Goal: Information Seeking & Learning: Compare options

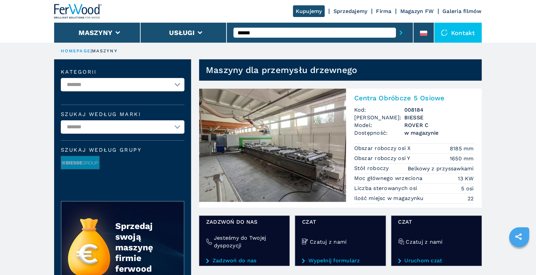
click at [100, 33] on button "Maszyny" at bounding box center [95, 33] width 34 height 8
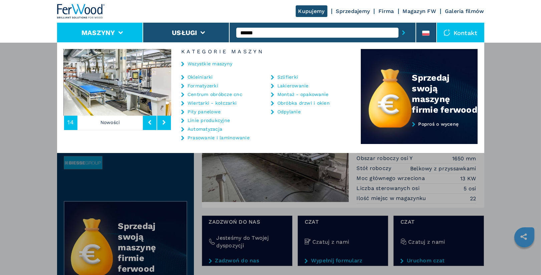
click at [300, 93] on link "Montaż - opakowanie" at bounding box center [302, 94] width 51 height 5
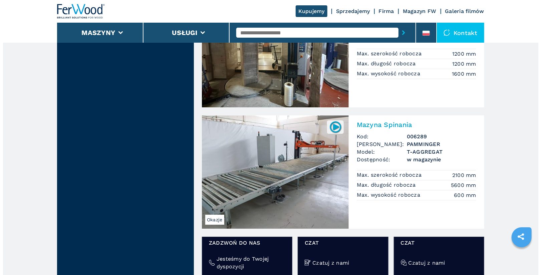
scroll to position [874, 0]
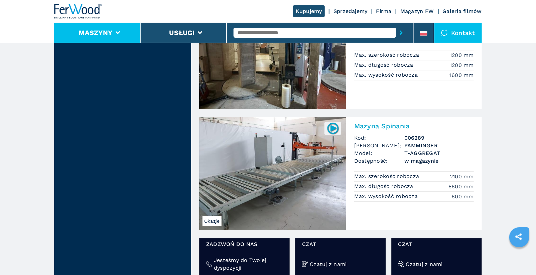
click at [115, 34] on li "Maszyny" at bounding box center [97, 33] width 86 height 20
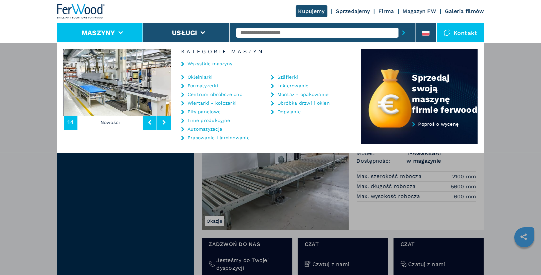
click at [218, 92] on link "Centrum obróbcze cnc" at bounding box center [215, 94] width 55 height 5
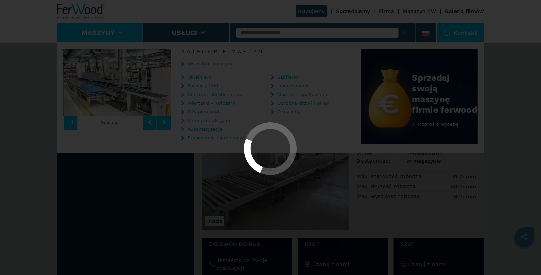
select select "**********"
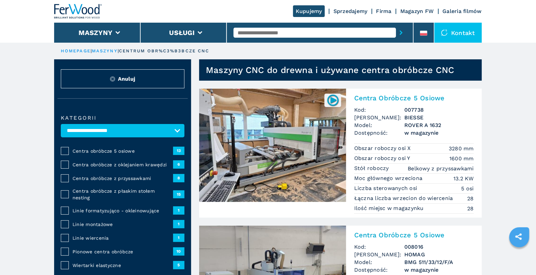
scroll to position [1, 0]
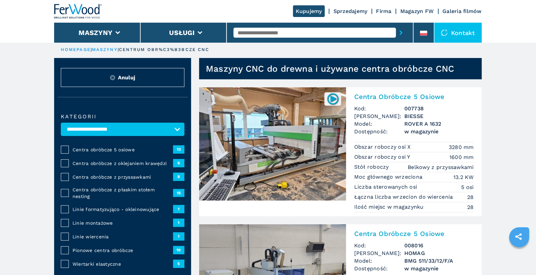
click at [118, 192] on span "Centra obróbcze z płaskim stołem nesting" at bounding box center [122, 193] width 101 height 13
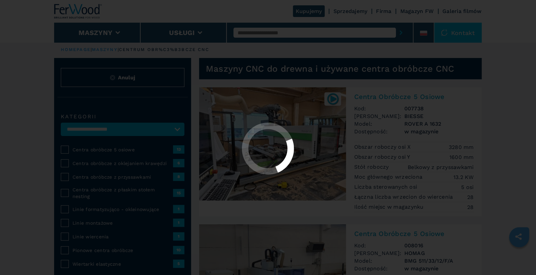
select select "**********"
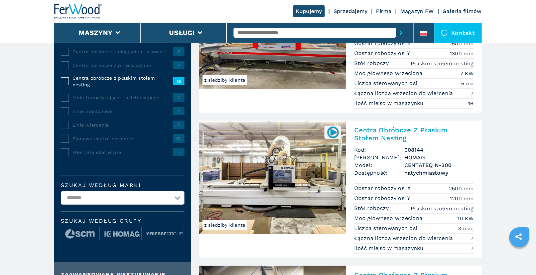
scroll to position [49, 0]
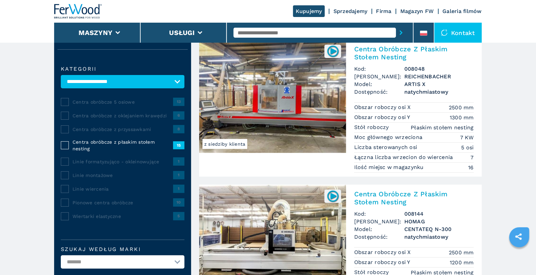
click at [273, 35] on input "text" at bounding box center [314, 33] width 162 height 10
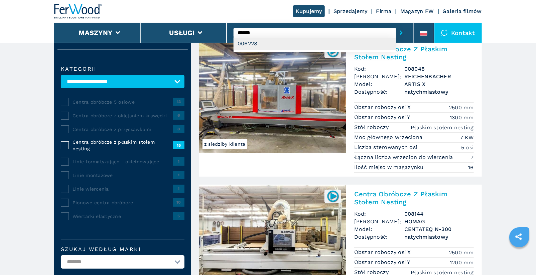
type input "******"
click at [275, 46] on div "006228" at bounding box center [314, 44] width 162 height 12
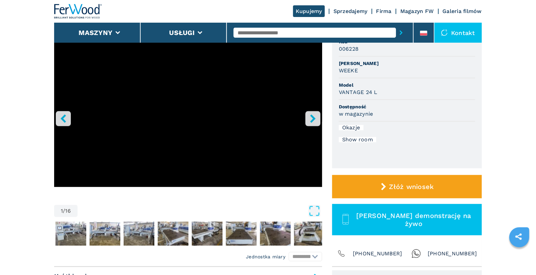
scroll to position [161, 0]
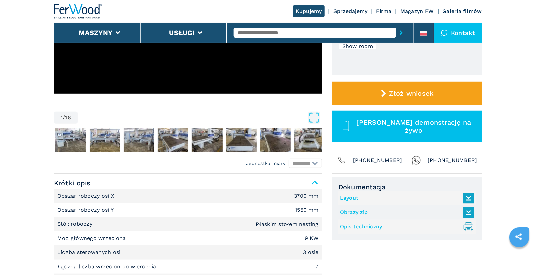
click at [283, 33] on input "text" at bounding box center [314, 33] width 162 height 10
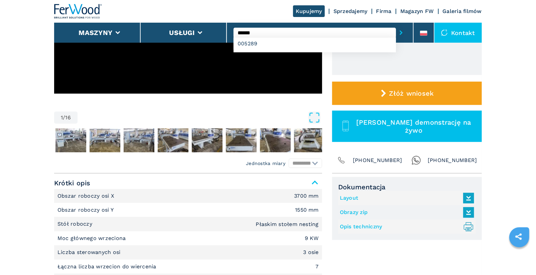
type input "******"
click at [396, 25] on button "submit-button" at bounding box center [401, 32] width 10 height 15
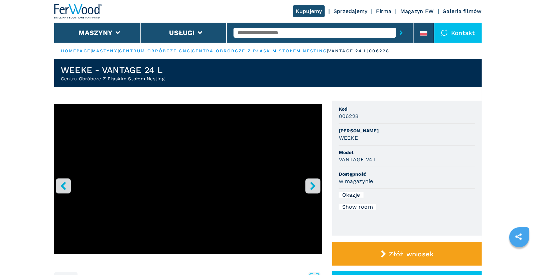
select select "**********"
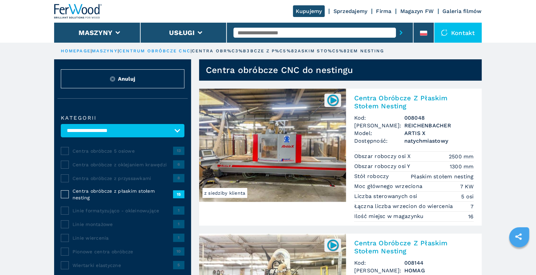
click at [442, 98] on h2 "Centra Obróbcze Z Płaskim Stołem Nesting" at bounding box center [414, 102] width 120 height 16
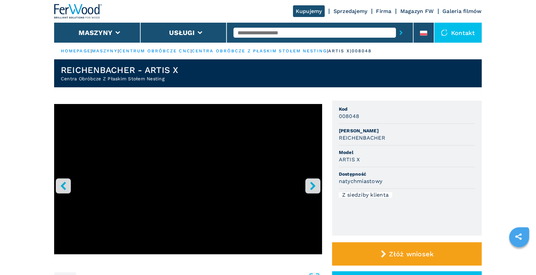
click at [260, 34] on input "text" at bounding box center [314, 33] width 162 height 10
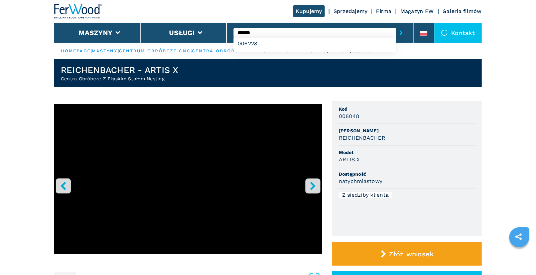
type input "******"
click at [396, 25] on button "submit-button" at bounding box center [401, 32] width 10 height 15
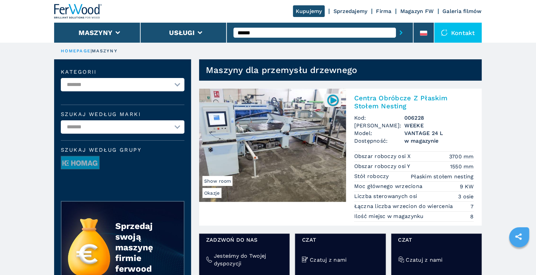
click at [401, 96] on h2 "Centra Obróbcze Z Płaskim Stołem Nesting" at bounding box center [414, 102] width 120 height 16
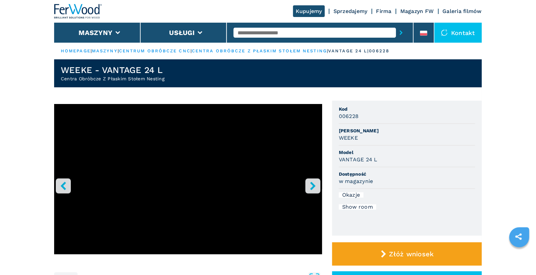
click at [317, 190] on button "right-button" at bounding box center [312, 186] width 15 height 15
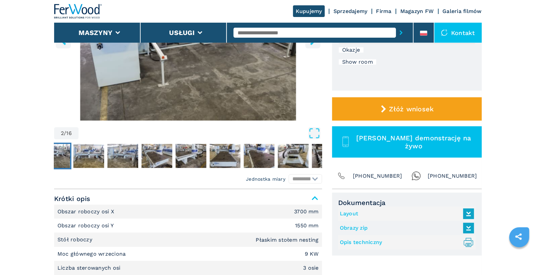
scroll to position [189, 0]
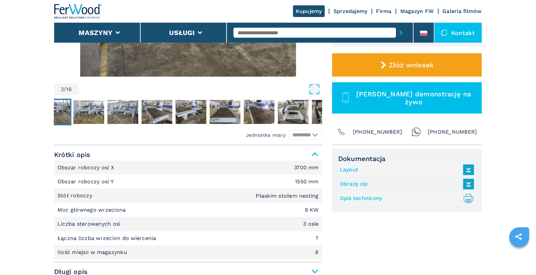
click at [368, 197] on link "Opis techniczny .prefix__st0{stroke-linecap:round;stroke-linejoin:round}.prefix…" at bounding box center [405, 198] width 131 height 11
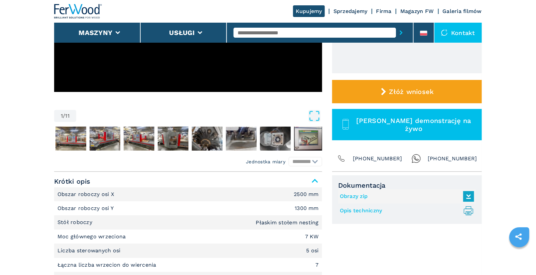
scroll to position [191, 0]
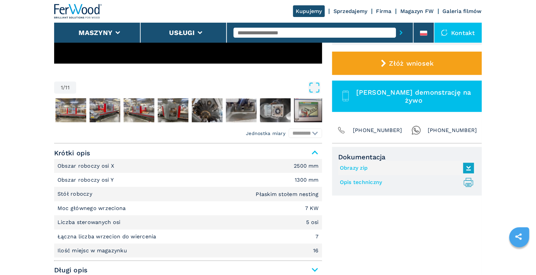
click at [364, 181] on link "Opis techniczny .prefix__st0{stroke-linecap:round;stroke-linejoin:round}.prefix…" at bounding box center [405, 182] width 131 height 11
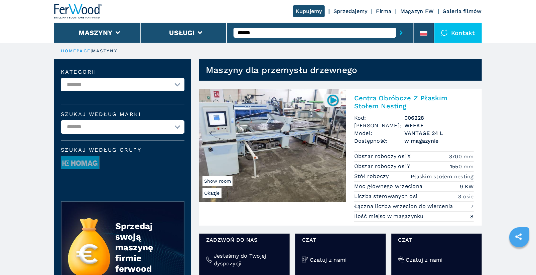
click at [261, 31] on input "******" at bounding box center [314, 33] width 162 height 10
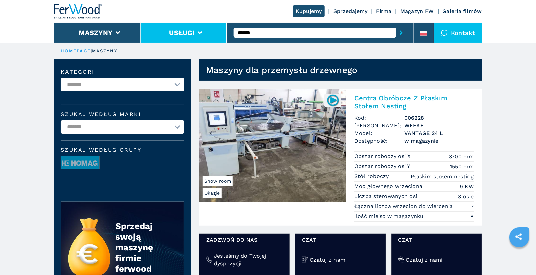
drag, startPoint x: 266, startPoint y: 31, endPoint x: 207, endPoint y: 30, distance: 58.8
click at [207, 30] on div "Kupujemy Sprzedajemy Firma Magazyn FW Galeria filmów Maszyny Usługi ****** Kont…" at bounding box center [267, 21] width 427 height 43
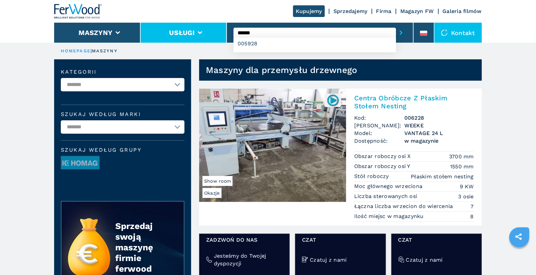
click at [396, 25] on button "submit-button" at bounding box center [401, 32] width 10 height 15
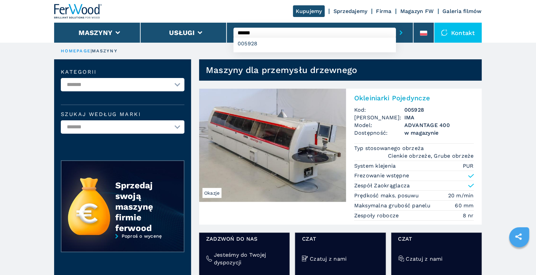
click at [273, 32] on input "******" at bounding box center [314, 33] width 162 height 10
type input "******"
click at [396, 25] on button "submit-button" at bounding box center [401, 32] width 10 height 15
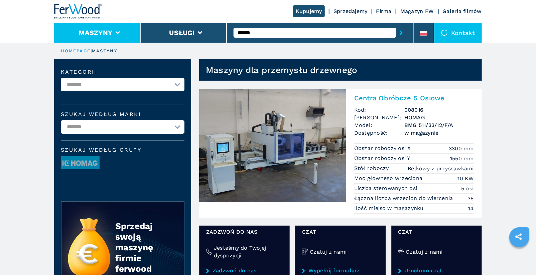
click at [121, 35] on li "Maszyny" at bounding box center [97, 33] width 86 height 20
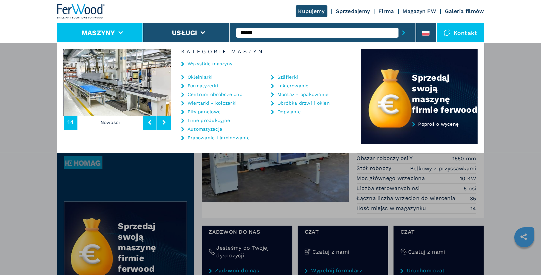
click at [212, 94] on link "Centrum obróbcze cnc" at bounding box center [215, 94] width 55 height 5
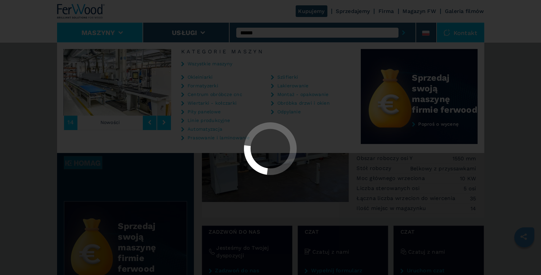
select select "**********"
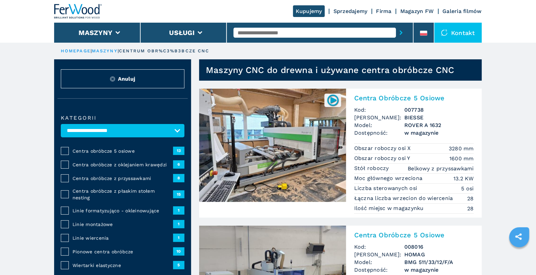
click at [115, 149] on span "Centra obróbcze 5 osiowe" at bounding box center [122, 151] width 101 height 7
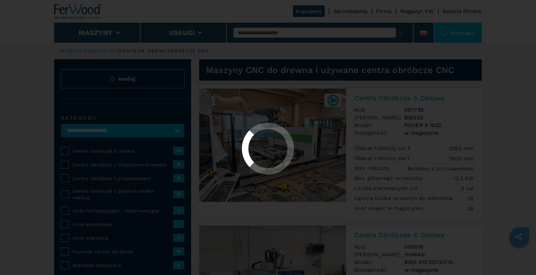
select select "**********"
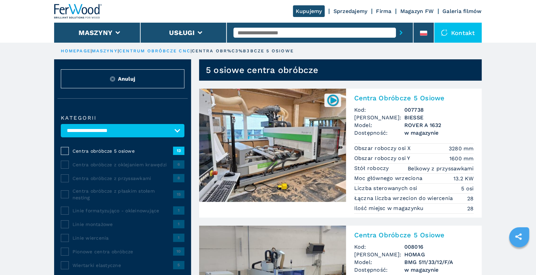
click at [405, 99] on h2 "Centra Obróbcze 5 Osiowe" at bounding box center [414, 98] width 120 height 8
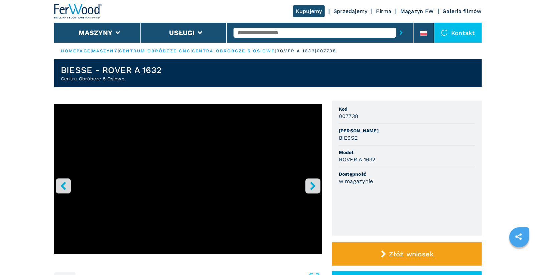
click at [312, 183] on icon "right-button" at bounding box center [312, 186] width 5 height 8
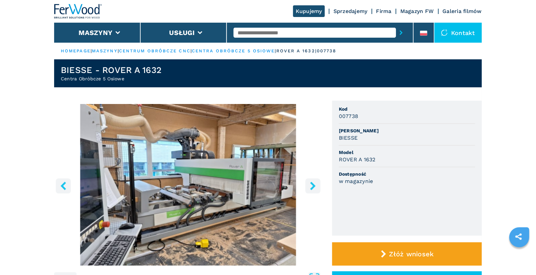
click at [312, 183] on icon "right-button" at bounding box center [312, 186] width 5 height 8
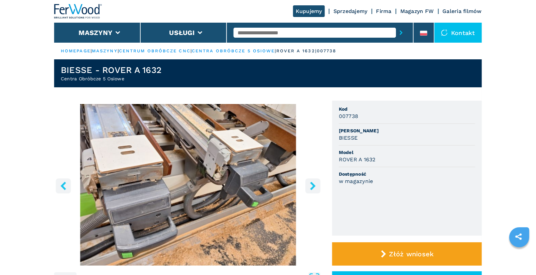
click at [312, 183] on icon "right-button" at bounding box center [312, 186] width 5 height 8
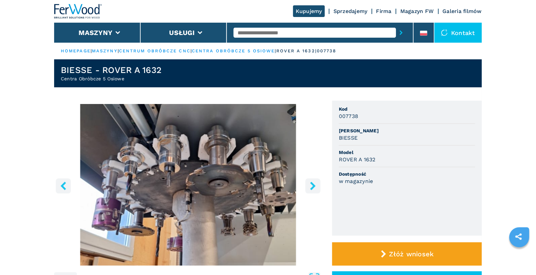
click at [312, 183] on icon "right-button" at bounding box center [312, 186] width 5 height 8
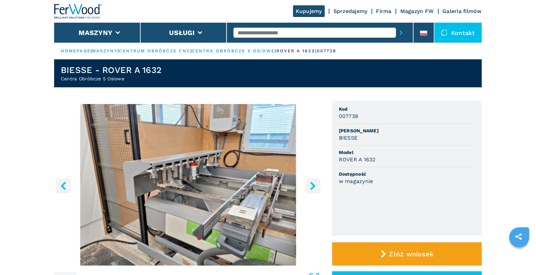
click at [312, 183] on icon "right-button" at bounding box center [312, 186] width 5 height 8
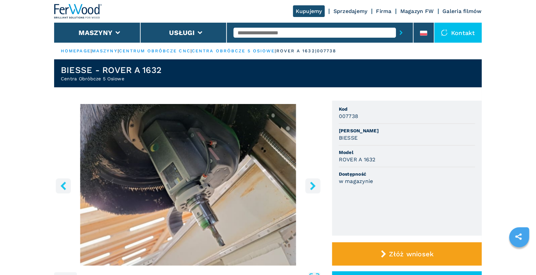
click at [312, 183] on icon "right-button" at bounding box center [312, 186] width 5 height 8
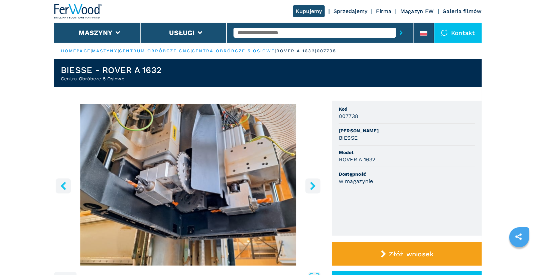
click at [312, 183] on icon "right-button" at bounding box center [312, 186] width 5 height 8
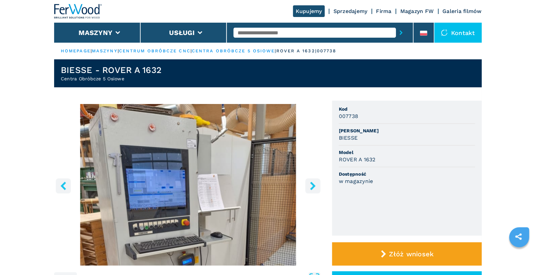
click at [312, 183] on icon "right-button" at bounding box center [312, 186] width 5 height 8
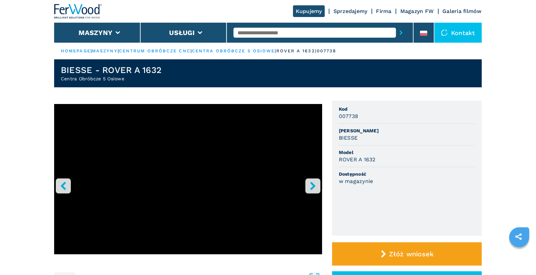
select select "**********"
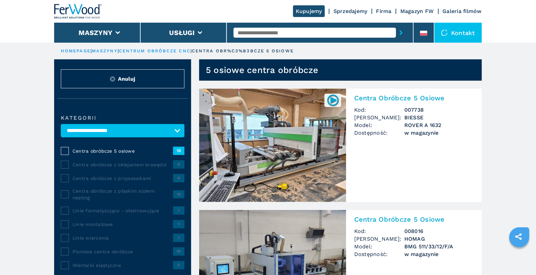
click at [292, 30] on input "text" at bounding box center [314, 33] width 162 height 10
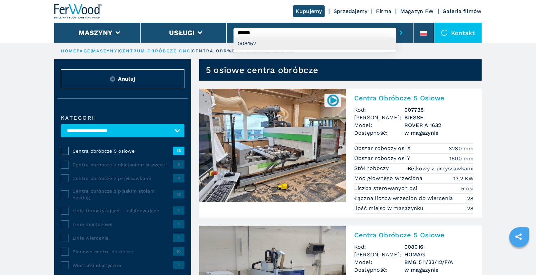
type input "******"
click at [296, 44] on div "008152" at bounding box center [314, 44] width 162 height 12
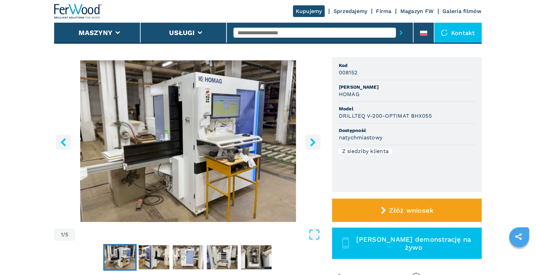
scroll to position [44, 0]
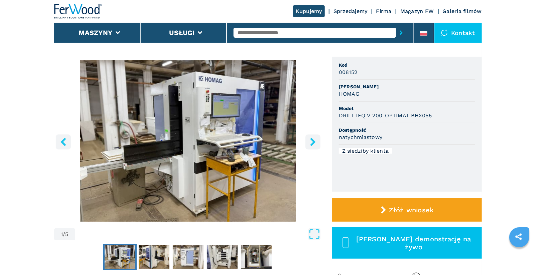
click at [315, 143] on icon "right-button" at bounding box center [313, 142] width 8 height 8
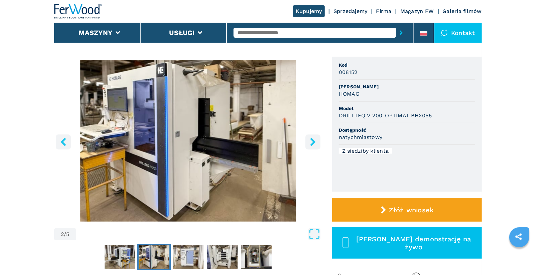
click at [315, 143] on icon "right-button" at bounding box center [313, 142] width 8 height 8
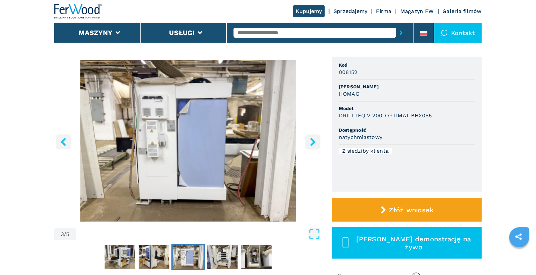
click at [315, 143] on icon "right-button" at bounding box center [313, 142] width 8 height 8
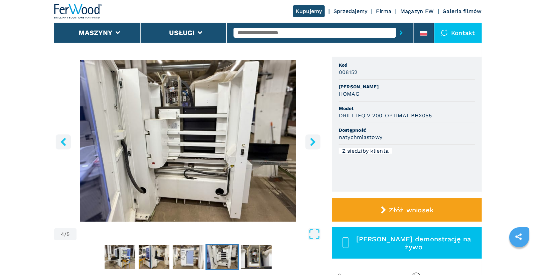
click at [267, 27] on div at bounding box center [319, 32] width 173 height 15
click at [267, 33] on input "text" at bounding box center [314, 33] width 162 height 10
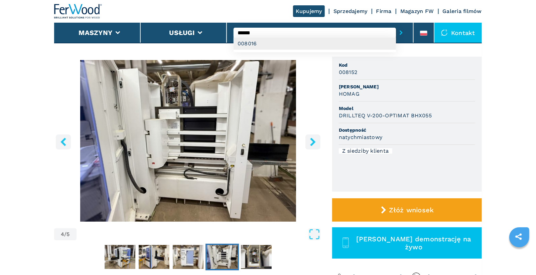
type input "******"
click at [265, 45] on div "008016" at bounding box center [314, 44] width 162 height 12
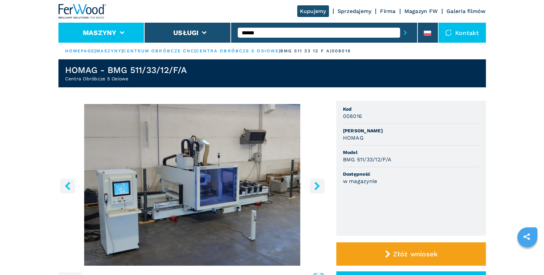
click at [92, 32] on button "Maszyny" at bounding box center [100, 33] width 34 height 8
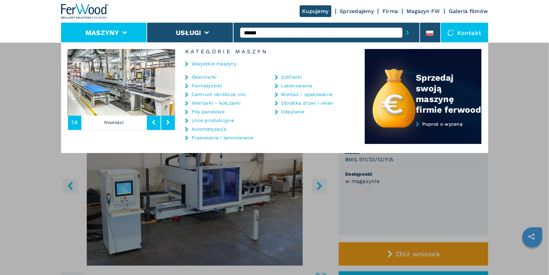
click at [206, 77] on link "Okleiniarki" at bounding box center [204, 77] width 25 height 5
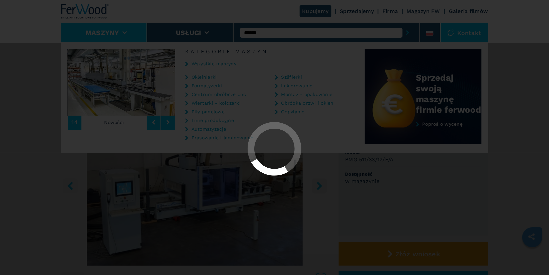
select select "**********"
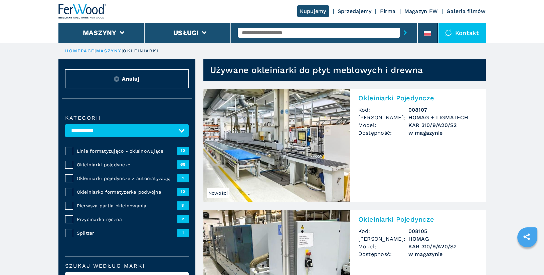
click at [261, 32] on input "text" at bounding box center [319, 33] width 162 height 10
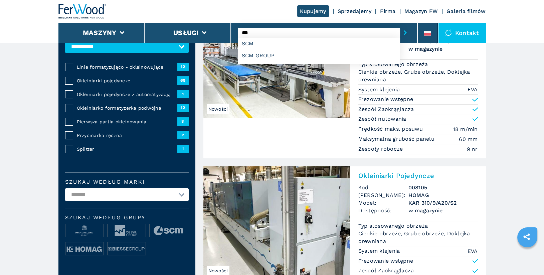
scroll to position [44, 0]
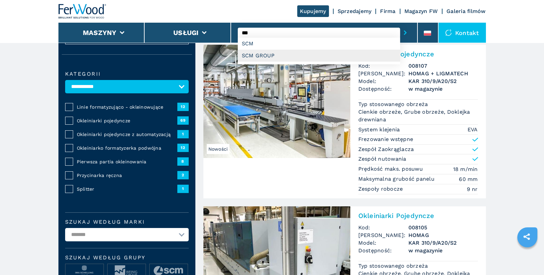
click at [275, 53] on div "SCM GROUP" at bounding box center [319, 56] width 162 height 12
type input "*********"
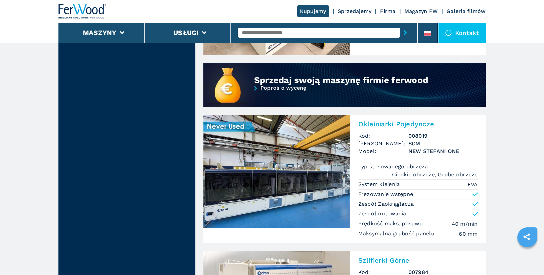
scroll to position [570, 0]
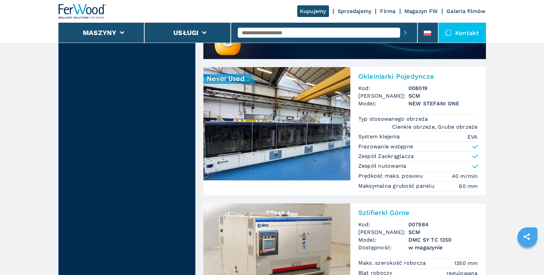
click at [409, 76] on h2 "Okleiniarki Pojedyncze" at bounding box center [418, 76] width 120 height 8
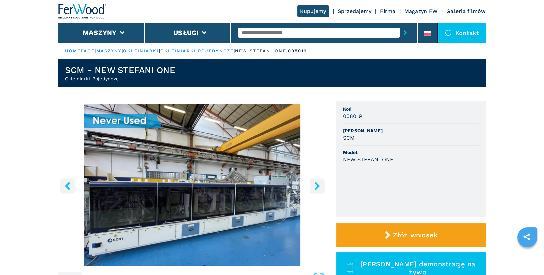
scroll to position [15, 0]
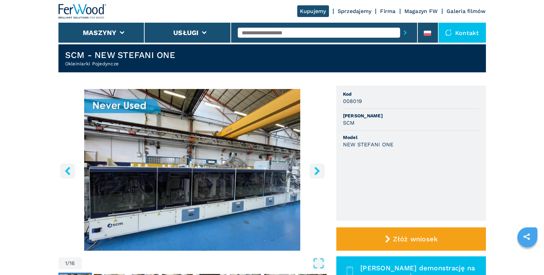
click at [317, 173] on icon "right-button" at bounding box center [316, 171] width 5 height 8
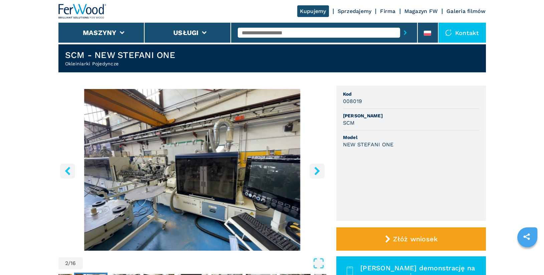
click at [317, 173] on icon "right-button" at bounding box center [316, 171] width 5 height 8
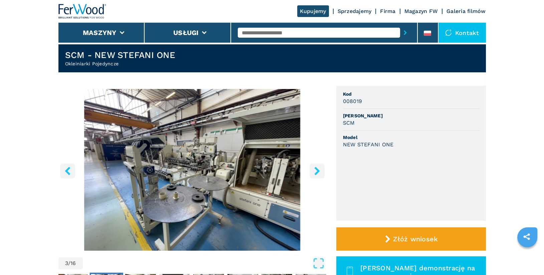
click at [317, 173] on icon "right-button" at bounding box center [316, 171] width 5 height 8
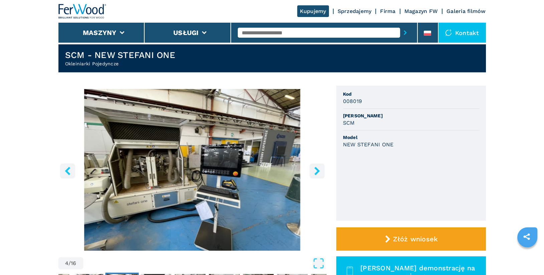
click at [317, 173] on icon "right-button" at bounding box center [316, 171] width 5 height 8
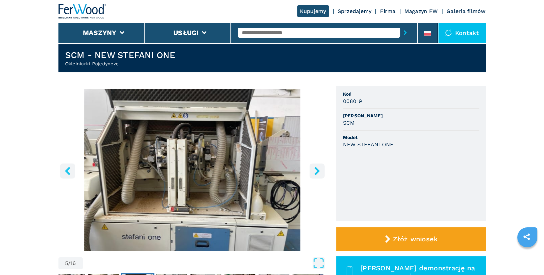
click at [317, 173] on icon "right-button" at bounding box center [316, 171] width 5 height 8
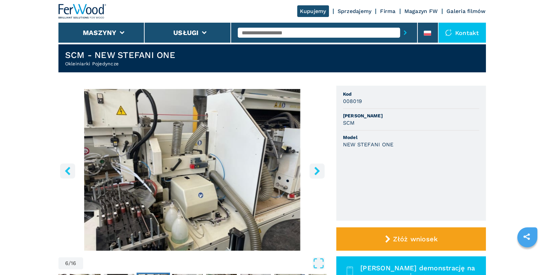
click at [317, 173] on icon "right-button" at bounding box center [316, 171] width 5 height 8
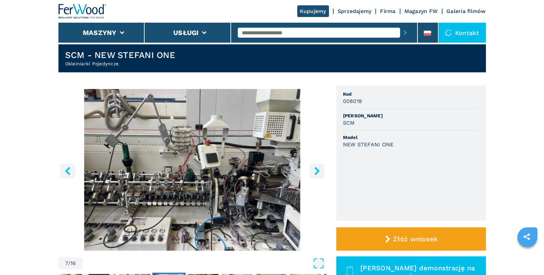
click at [317, 173] on icon "right-button" at bounding box center [316, 171] width 5 height 8
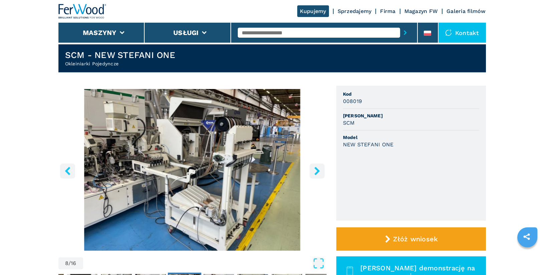
click at [317, 173] on icon "right-button" at bounding box center [316, 171] width 5 height 8
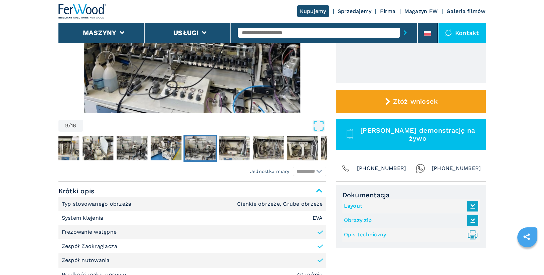
scroll to position [213, 0]
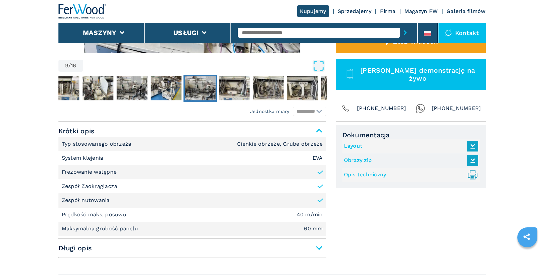
click at [352, 145] on link "Layout" at bounding box center [409, 146] width 131 height 11
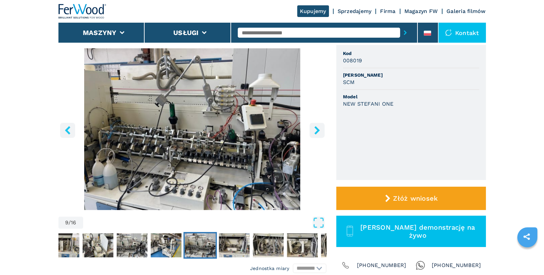
scroll to position [42, 0]
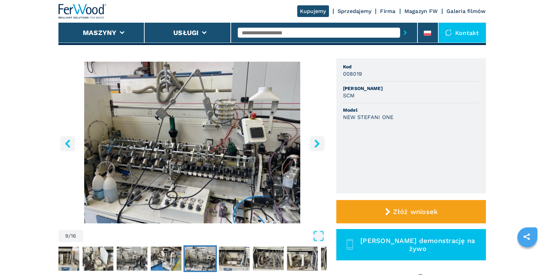
click at [317, 145] on icon "right-button" at bounding box center [316, 144] width 5 height 8
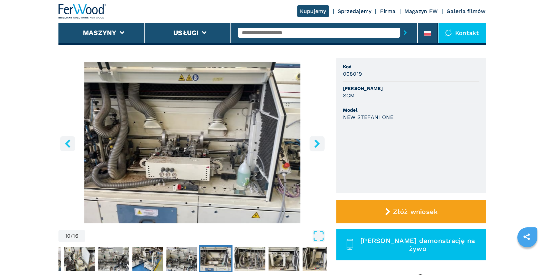
click at [317, 145] on icon "right-button" at bounding box center [316, 144] width 5 height 8
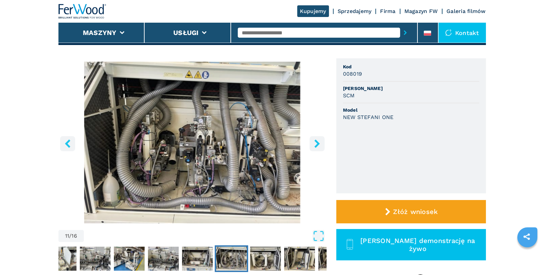
click at [317, 145] on icon "right-button" at bounding box center [316, 144] width 5 height 8
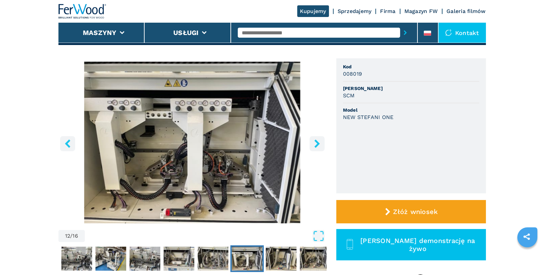
click at [317, 145] on icon "right-button" at bounding box center [316, 144] width 5 height 8
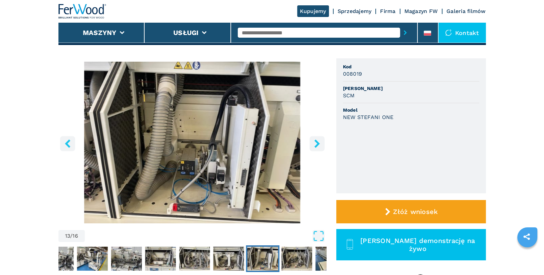
click at [317, 145] on icon "right-button" at bounding box center [316, 144] width 5 height 8
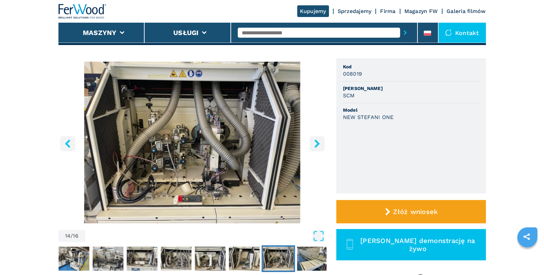
click at [317, 145] on icon "right-button" at bounding box center [316, 144] width 5 height 8
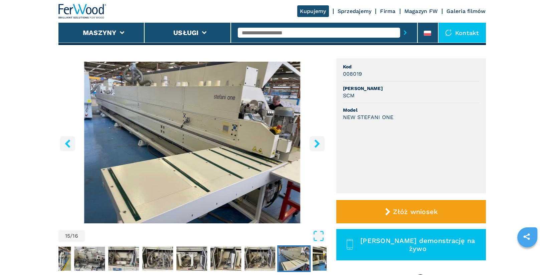
click at [317, 145] on icon "right-button" at bounding box center [316, 144] width 5 height 8
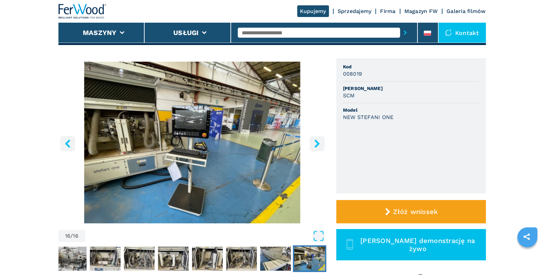
click at [317, 145] on icon "right-button" at bounding box center [316, 144] width 5 height 8
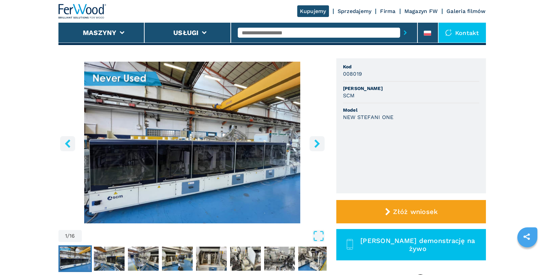
click at [317, 145] on icon "right-button" at bounding box center [316, 144] width 5 height 8
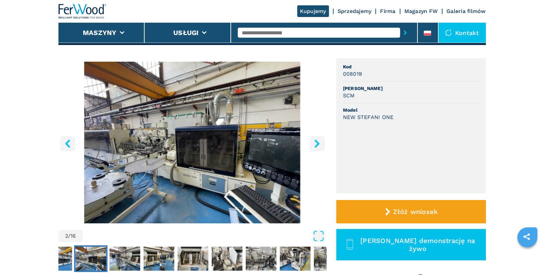
click at [317, 145] on icon "right-button" at bounding box center [316, 144] width 5 height 8
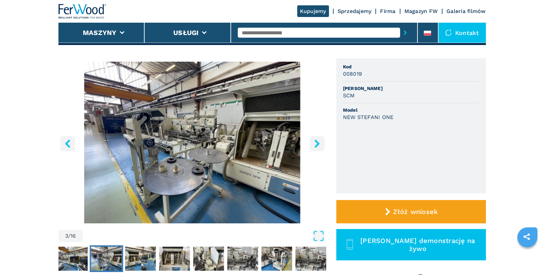
click at [317, 145] on icon "right-button" at bounding box center [316, 144] width 5 height 8
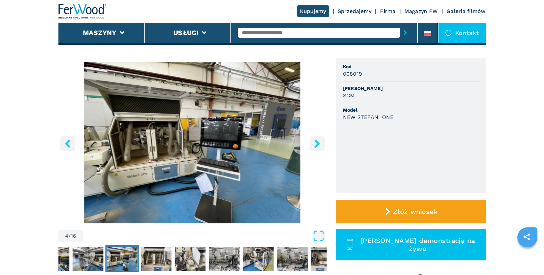
click at [317, 145] on icon "right-button" at bounding box center [316, 144] width 5 height 8
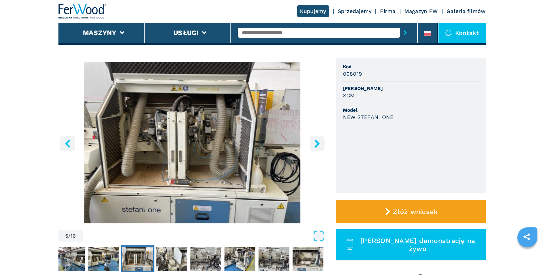
click at [317, 145] on icon "right-button" at bounding box center [316, 144] width 5 height 8
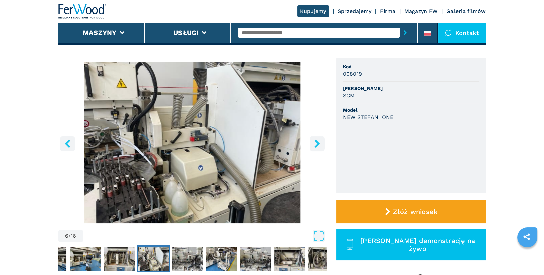
click at [317, 145] on icon "right-button" at bounding box center [316, 144] width 5 height 8
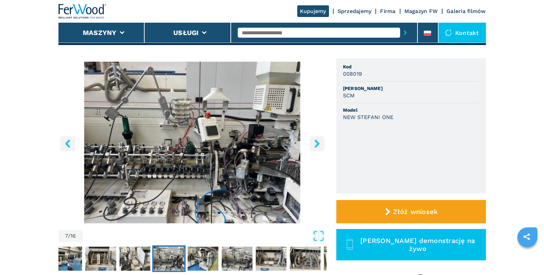
click at [317, 145] on icon "right-button" at bounding box center [316, 144] width 5 height 8
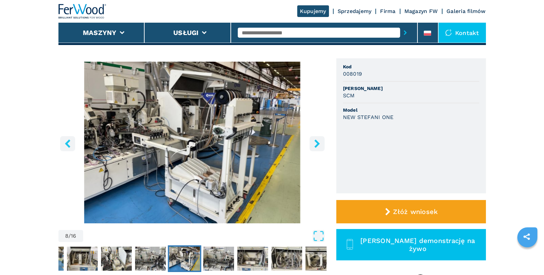
click at [317, 145] on icon "right-button" at bounding box center [316, 144] width 5 height 8
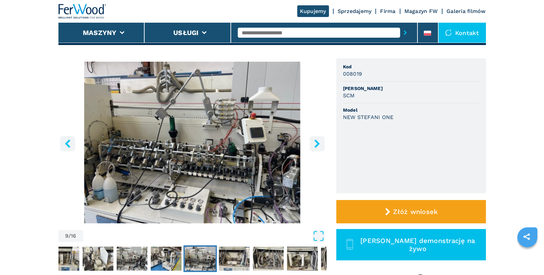
click at [317, 145] on icon "right-button" at bounding box center [316, 144] width 5 height 8
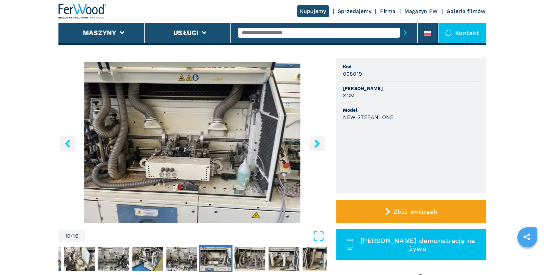
click at [317, 145] on icon "right-button" at bounding box center [316, 144] width 5 height 8
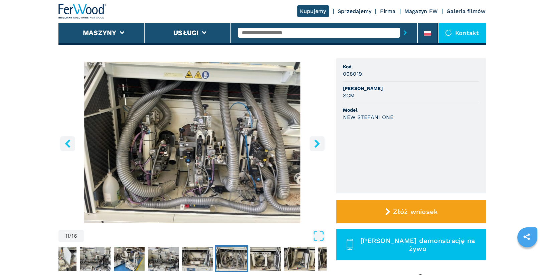
click at [317, 145] on icon "right-button" at bounding box center [316, 144] width 5 height 8
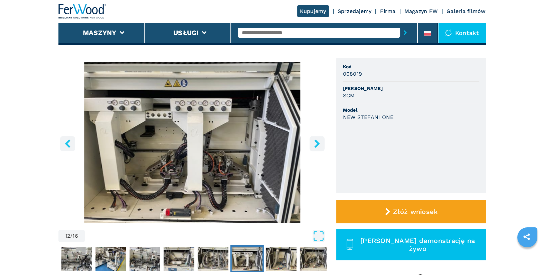
click at [317, 145] on icon "right-button" at bounding box center [316, 144] width 5 height 8
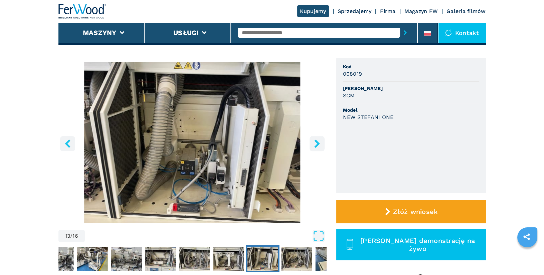
click at [317, 145] on icon "right-button" at bounding box center [316, 144] width 5 height 8
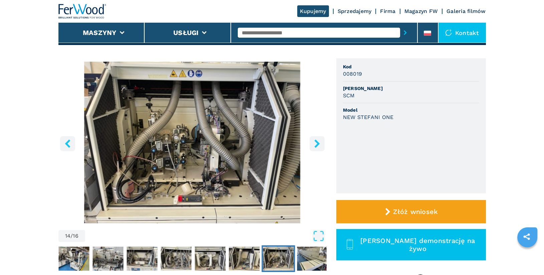
click at [317, 145] on icon "right-button" at bounding box center [316, 144] width 5 height 8
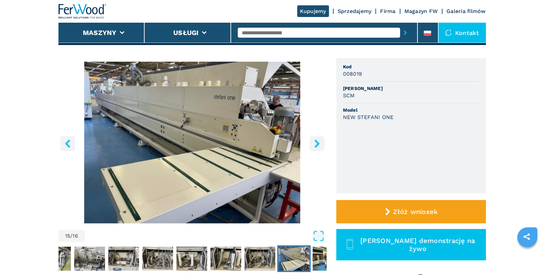
click at [318, 144] on icon "right-button" at bounding box center [316, 144] width 5 height 8
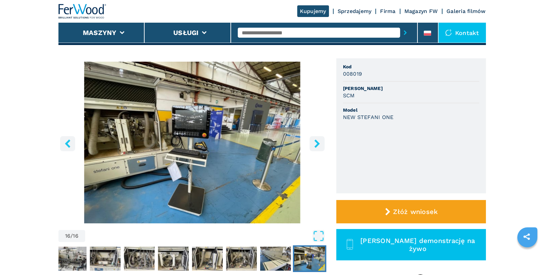
click at [318, 144] on icon "right-button" at bounding box center [316, 144] width 5 height 8
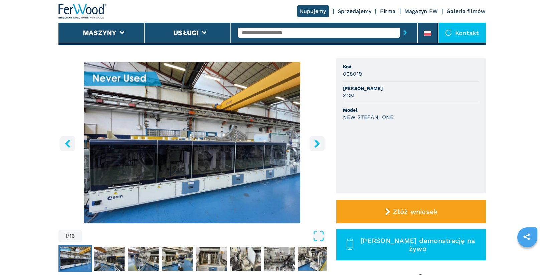
click at [318, 144] on icon "right-button" at bounding box center [316, 144] width 5 height 8
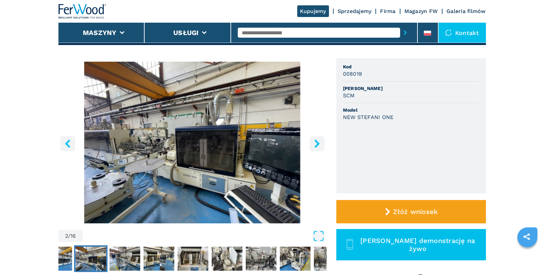
click at [318, 144] on icon "right-button" at bounding box center [316, 144] width 5 height 8
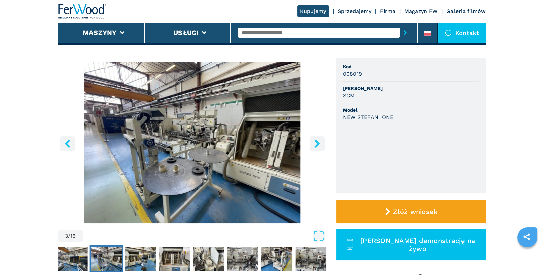
click at [318, 144] on icon "right-button" at bounding box center [316, 144] width 5 height 8
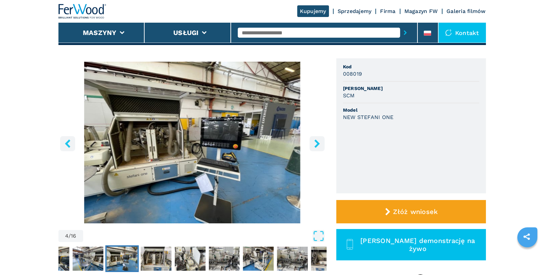
click at [318, 144] on icon "right-button" at bounding box center [316, 144] width 5 height 8
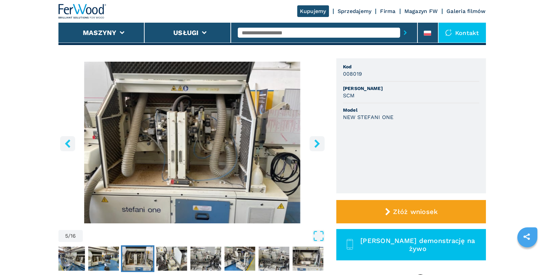
click at [318, 144] on icon "right-button" at bounding box center [316, 144] width 5 height 8
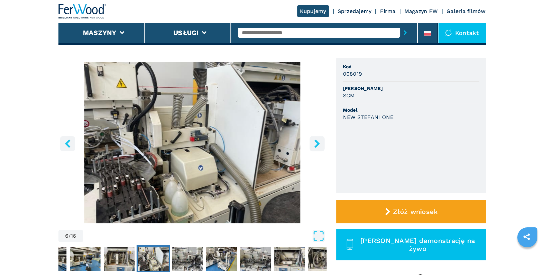
click at [318, 144] on icon "right-button" at bounding box center [316, 144] width 5 height 8
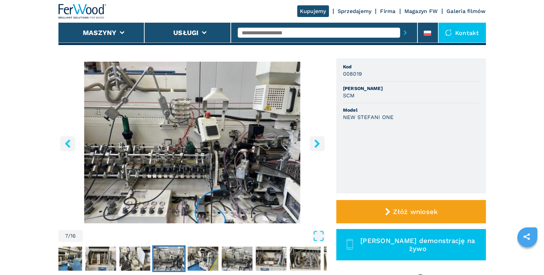
click at [318, 144] on icon "right-button" at bounding box center [316, 144] width 5 height 8
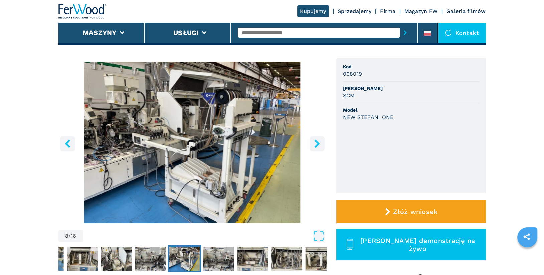
click at [318, 144] on icon "right-button" at bounding box center [316, 144] width 5 height 8
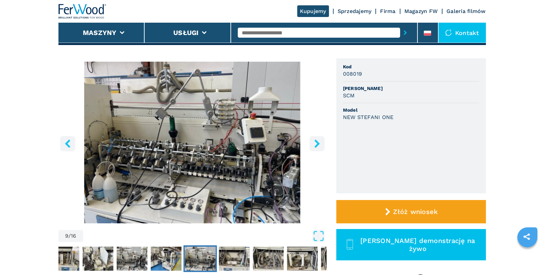
click at [318, 144] on icon "right-button" at bounding box center [316, 144] width 5 height 8
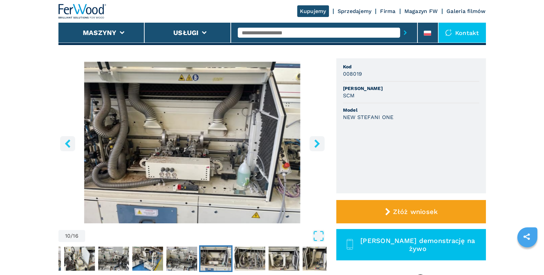
click at [318, 144] on icon "right-button" at bounding box center [316, 144] width 5 height 8
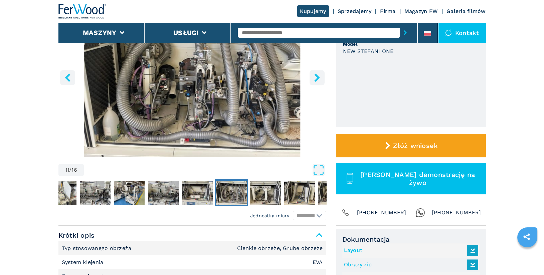
scroll to position [54, 0]
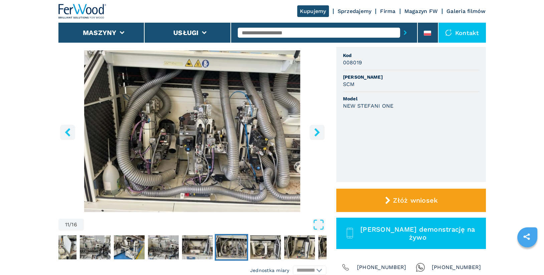
click at [317, 135] on icon "right-button" at bounding box center [316, 132] width 5 height 8
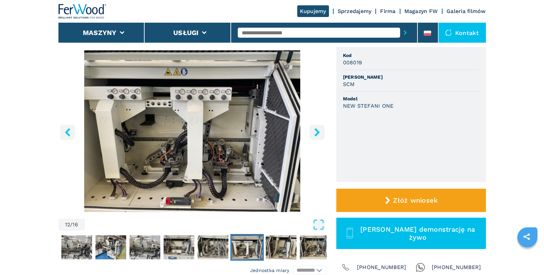
click at [317, 135] on icon "right-button" at bounding box center [316, 132] width 5 height 8
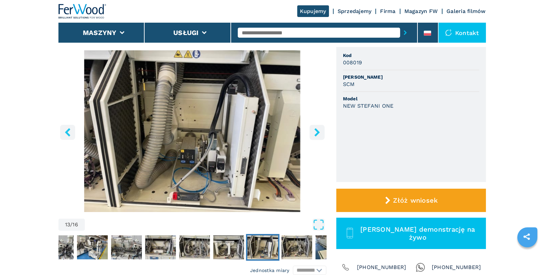
click at [317, 135] on icon "right-button" at bounding box center [316, 132] width 5 height 8
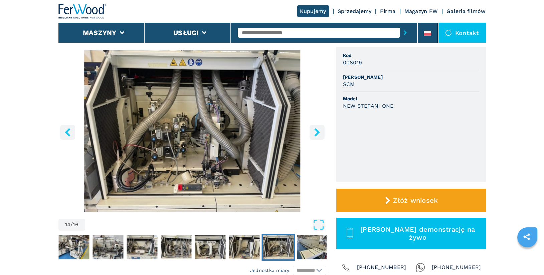
click at [317, 135] on icon "right-button" at bounding box center [316, 132] width 5 height 8
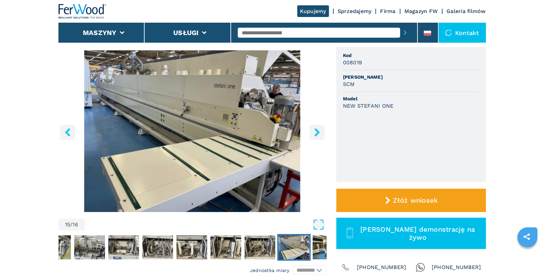
click at [317, 135] on icon "right-button" at bounding box center [316, 132] width 5 height 8
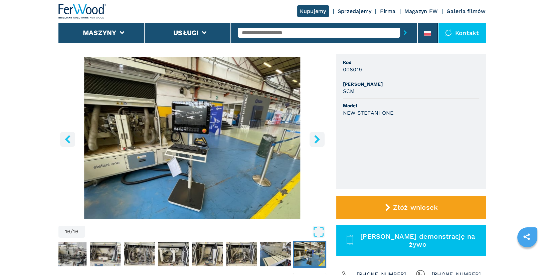
scroll to position [46, 0]
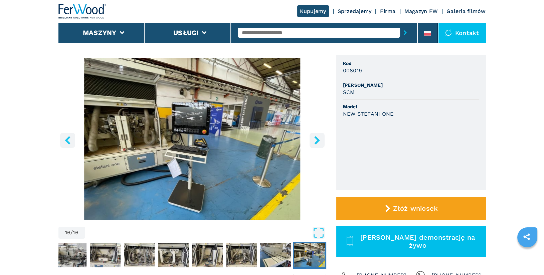
click at [319, 138] on icon "right-button" at bounding box center [317, 140] width 8 height 8
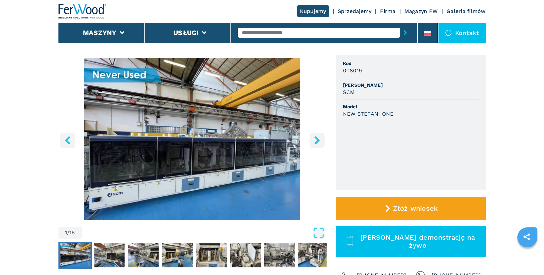
click at [317, 141] on icon "right-button" at bounding box center [316, 140] width 5 height 8
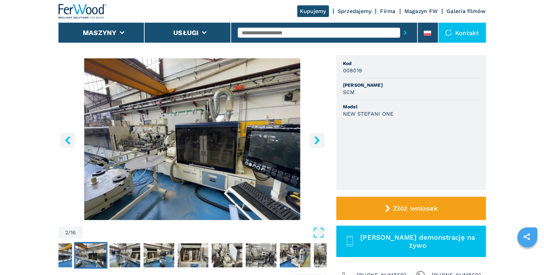
click at [317, 141] on icon "right-button" at bounding box center [316, 140] width 5 height 8
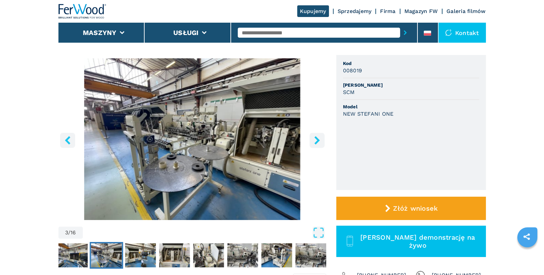
click at [316, 139] on icon "right-button" at bounding box center [316, 140] width 5 height 8
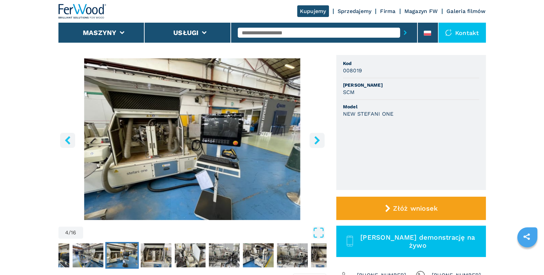
click at [316, 139] on icon "right-button" at bounding box center [316, 140] width 5 height 8
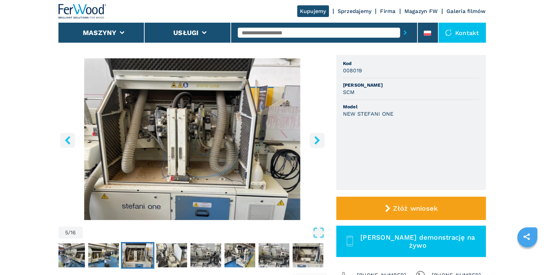
click at [316, 139] on icon "right-button" at bounding box center [316, 140] width 5 height 8
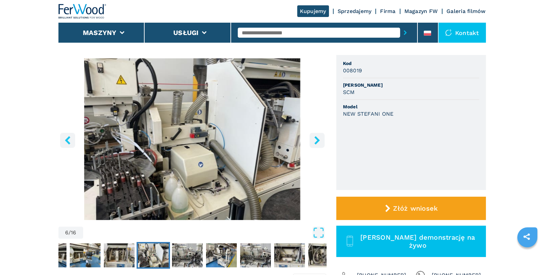
click at [316, 139] on icon "right-button" at bounding box center [316, 140] width 5 height 8
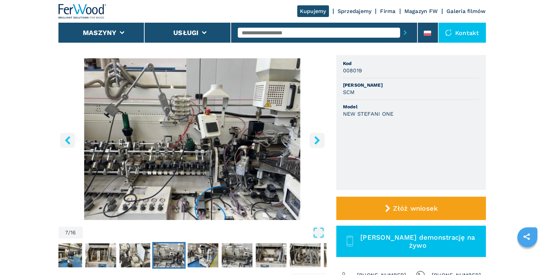
click at [316, 139] on icon "right-button" at bounding box center [316, 140] width 5 height 8
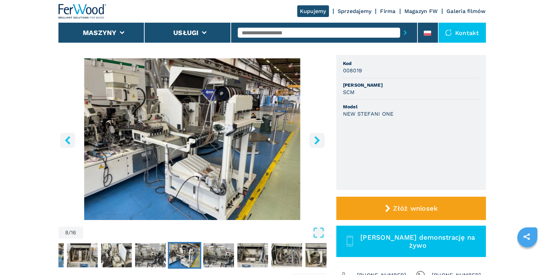
click at [316, 139] on icon "right-button" at bounding box center [316, 140] width 5 height 8
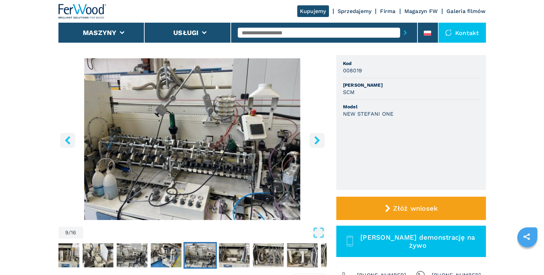
click at [316, 139] on icon "right-button" at bounding box center [316, 140] width 5 height 8
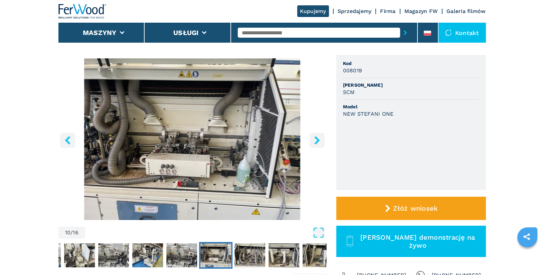
click at [316, 139] on icon "right-button" at bounding box center [316, 140] width 5 height 8
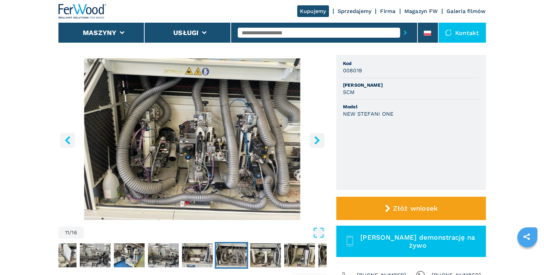
click at [316, 139] on icon "right-button" at bounding box center [316, 140] width 5 height 8
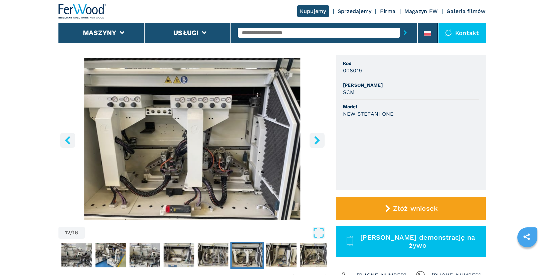
click at [316, 139] on icon "right-button" at bounding box center [316, 140] width 5 height 8
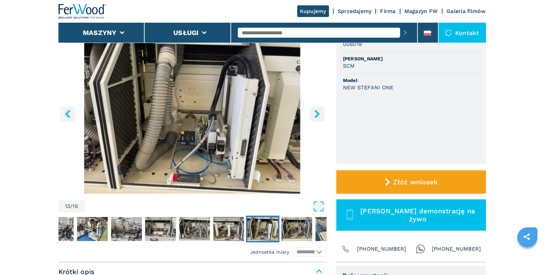
scroll to position [41, 0]
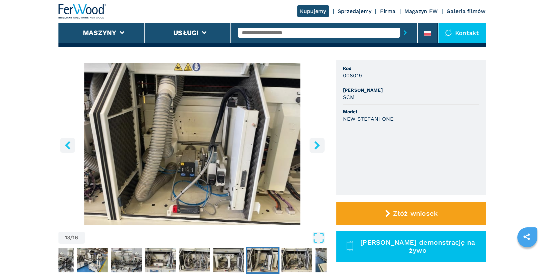
click at [317, 145] on icon "right-button" at bounding box center [316, 145] width 5 height 8
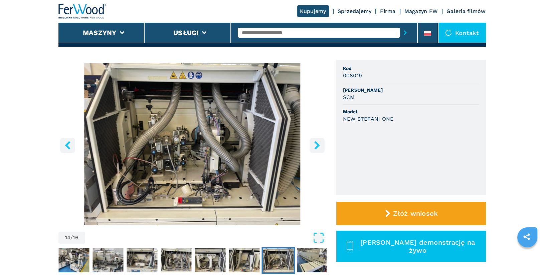
click at [317, 145] on icon "right-button" at bounding box center [316, 145] width 5 height 8
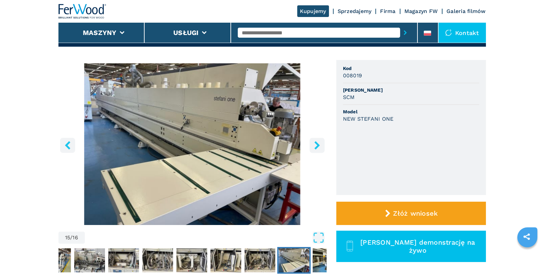
click at [317, 145] on icon "right-button" at bounding box center [316, 145] width 5 height 8
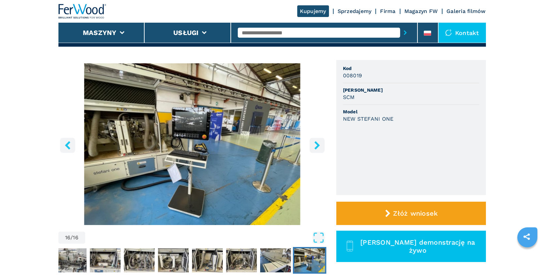
click at [317, 145] on icon "right-button" at bounding box center [316, 145] width 5 height 8
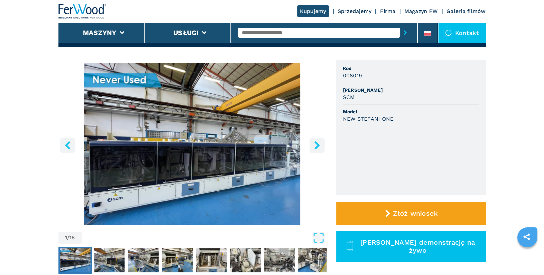
click at [317, 145] on icon "right-button" at bounding box center [316, 145] width 5 height 8
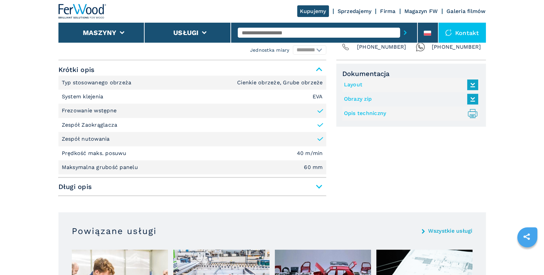
scroll to position [274, 0]
click at [370, 114] on link "Opis techniczny .prefix__st0{stroke-linecap:round;stroke-linejoin:round}.prefix…" at bounding box center [409, 114] width 131 height 11
click at [358, 85] on link "Layout" at bounding box center [409, 85] width 131 height 11
